Goal: Task Accomplishment & Management: Manage account settings

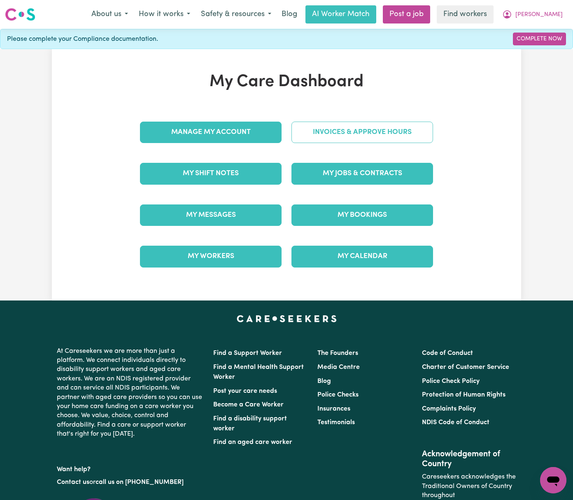
click at [381, 133] on link "Invoices & Approve Hours" at bounding box center [363, 132] width 142 height 21
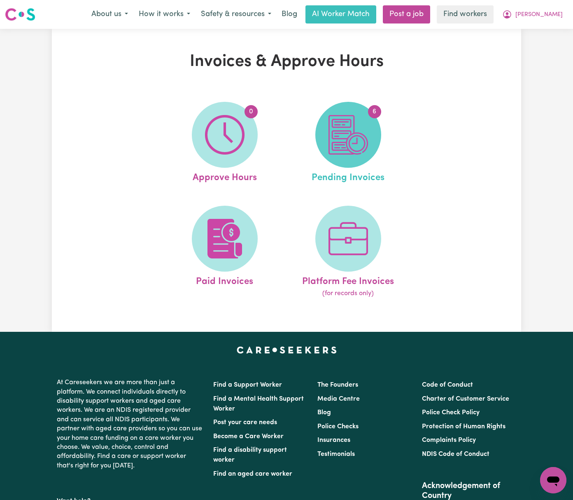
click at [365, 143] on img at bounding box center [349, 135] width 40 height 40
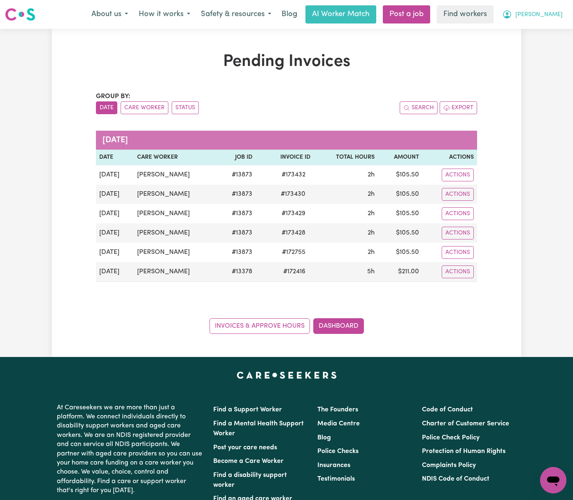
click at [551, 13] on button "[PERSON_NAME]" at bounding box center [532, 14] width 71 height 17
click at [556, 47] on link "Logout" at bounding box center [535, 48] width 65 height 16
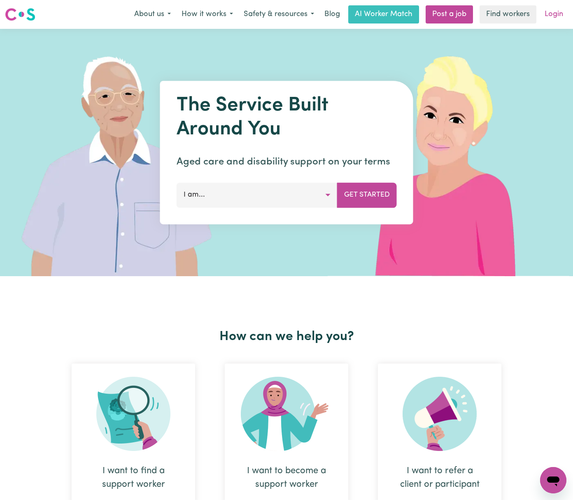
click at [557, 17] on link "Login" at bounding box center [554, 14] width 28 height 18
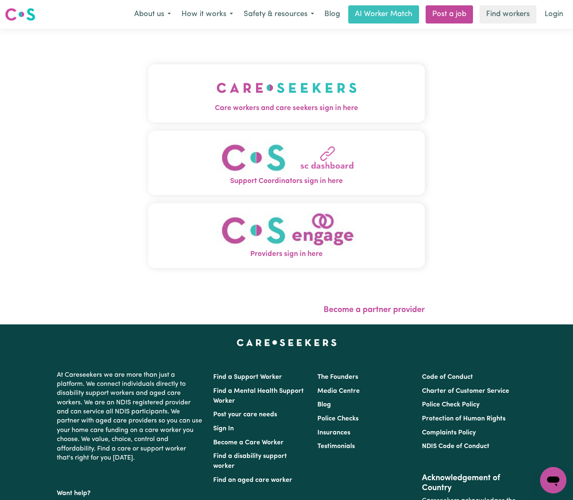
click at [229, 87] on img "Care workers and care seekers sign in here" at bounding box center [287, 88] width 140 height 30
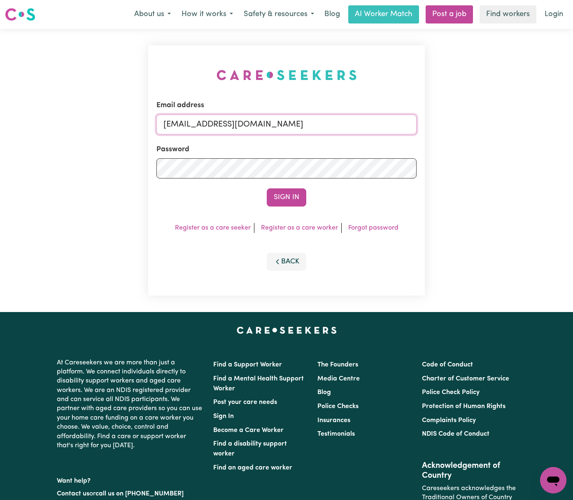
drag, startPoint x: 205, startPoint y: 122, endPoint x: 472, endPoint y: 122, distance: 266.5
click at [472, 122] on div "Email address [EMAIL_ADDRESS][DOMAIN_NAME] Password Sign In Register as a care …" at bounding box center [286, 170] width 573 height 283
paste input "[PERSON_NAME]"
type input "[EMAIL_ADDRESS][PERSON_NAME][DOMAIN_NAME]"
click at [267, 188] on button "Sign In" at bounding box center [287, 197] width 40 height 18
